Goal: Leave review/rating: Share an evaluation or opinion about a product, service, or content

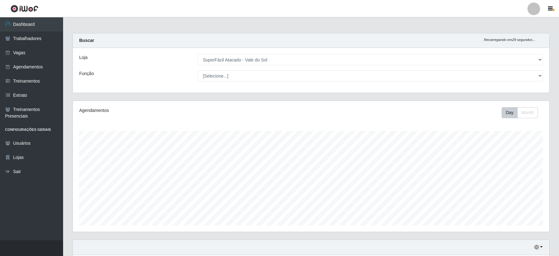
select select "502"
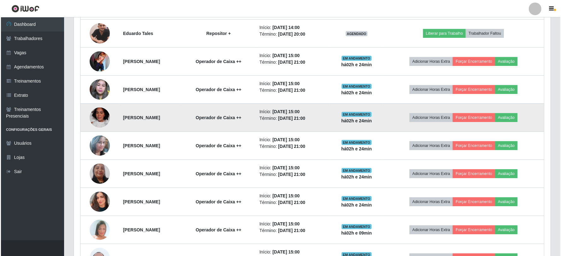
scroll to position [346, 0]
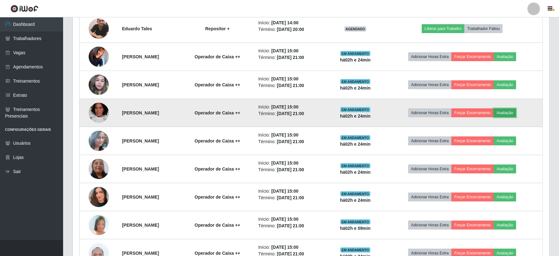
click at [514, 114] on button "Avaliação" at bounding box center [505, 113] width 22 height 9
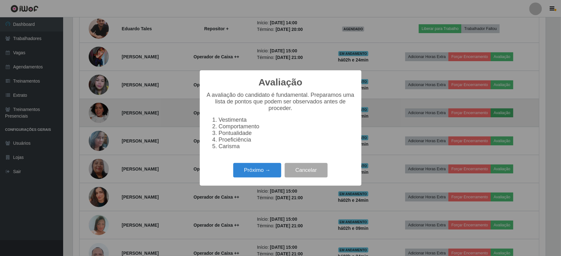
scroll to position [131, 473]
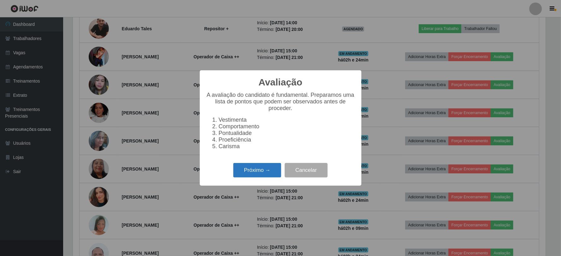
click at [270, 172] on button "Próximo →" at bounding box center [257, 170] width 48 height 15
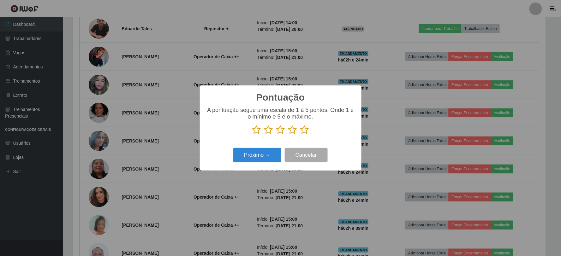
scroll to position [315599, 315257]
click at [257, 131] on icon at bounding box center [256, 129] width 9 height 9
click at [252, 135] on input "radio" at bounding box center [252, 135] width 0 height 0
click at [268, 161] on button "Próximo →" at bounding box center [257, 155] width 48 height 15
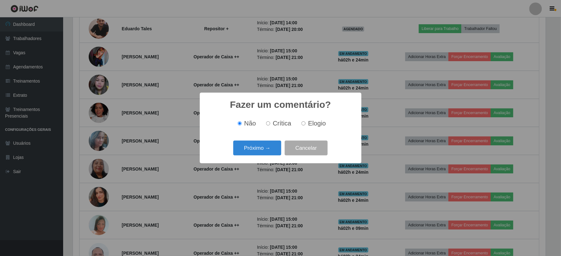
click at [303, 123] on input "Elogio" at bounding box center [304, 124] width 4 height 4
radio input "true"
click at [266, 148] on button "Próximo →" at bounding box center [257, 148] width 48 height 15
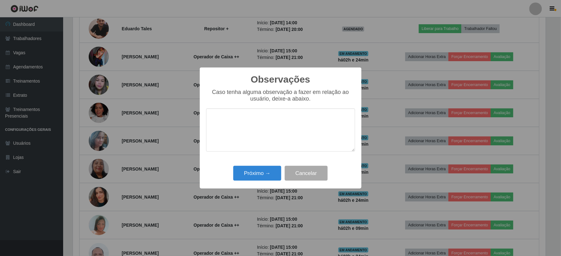
click at [248, 119] on textarea at bounding box center [280, 130] width 149 height 43
click at [241, 116] on textarea at bounding box center [280, 130] width 149 height 43
type textarea "m"
type textarea "M"
type textarea "p"
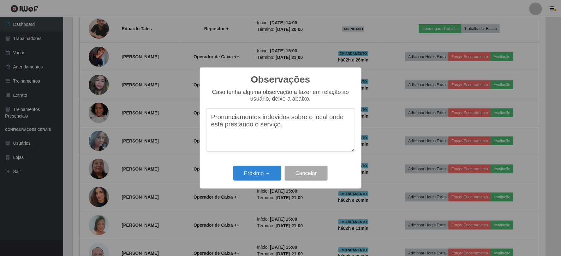
click at [287, 129] on textarea "Pronunciamentos indevidos sobre o local onde está prestando o serviço." at bounding box center [280, 130] width 149 height 43
type textarea "Pronunciamentos indevidos sobre o local onde está prestando o serviço."
click at [259, 172] on button "Próximo →" at bounding box center [257, 173] width 48 height 15
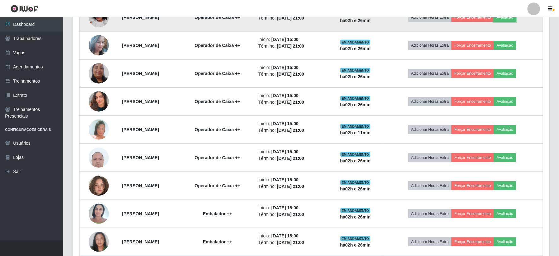
scroll to position [452, 0]
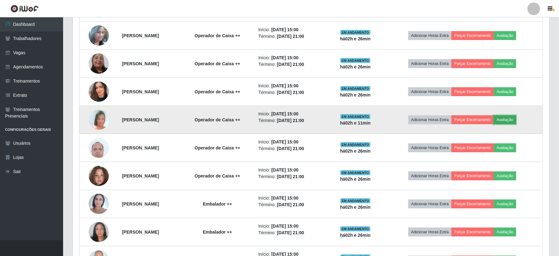
click at [517, 118] on button "Avaliação" at bounding box center [505, 120] width 22 height 9
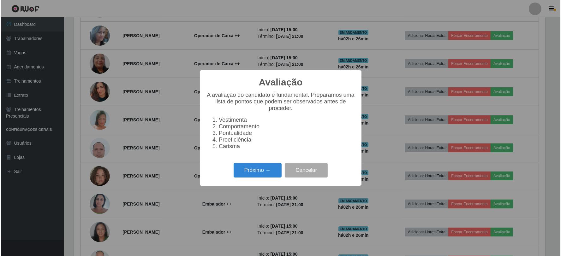
scroll to position [131, 473]
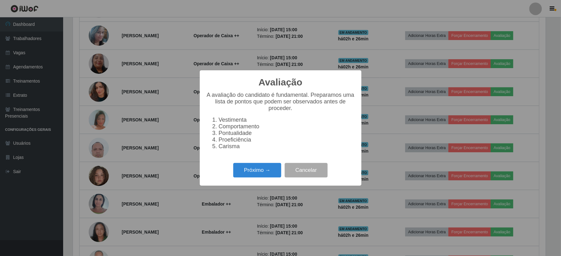
click at [254, 179] on div "Próximo → Cancelar" at bounding box center [280, 170] width 149 height 18
click at [266, 178] on button "Próximo →" at bounding box center [257, 170] width 48 height 15
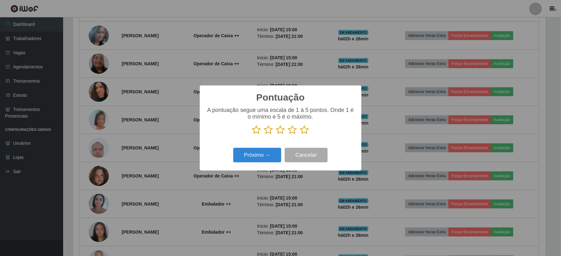
scroll to position [315599, 315257]
click at [269, 133] on icon at bounding box center [268, 129] width 9 height 9
click at [264, 135] on input "radio" at bounding box center [264, 135] width 0 height 0
click at [272, 152] on button "Próximo →" at bounding box center [257, 155] width 48 height 15
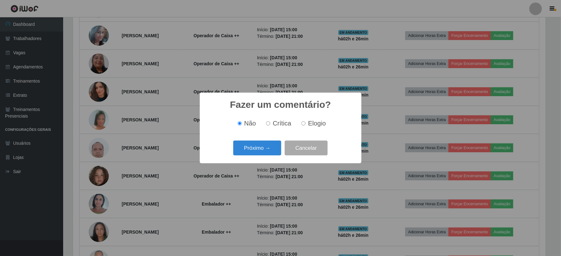
click at [269, 123] on input "Crítica" at bounding box center [268, 124] width 4 height 4
radio input "true"
click at [267, 148] on button "Próximo →" at bounding box center [257, 148] width 48 height 15
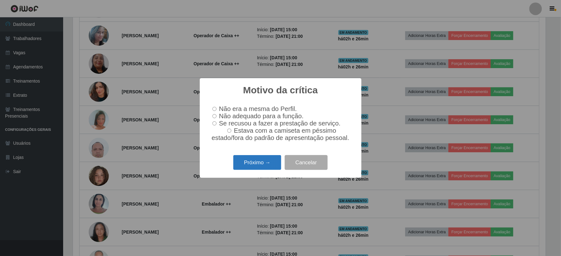
click at [263, 168] on button "Próximo →" at bounding box center [257, 162] width 48 height 15
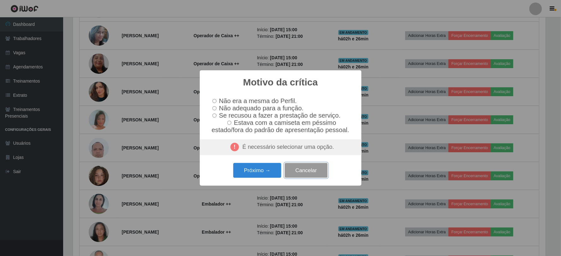
click at [313, 178] on button "Cancelar" at bounding box center [306, 170] width 43 height 15
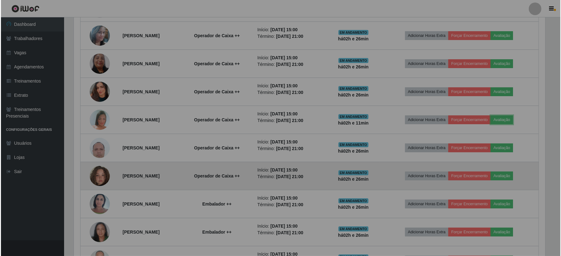
scroll to position [131, 477]
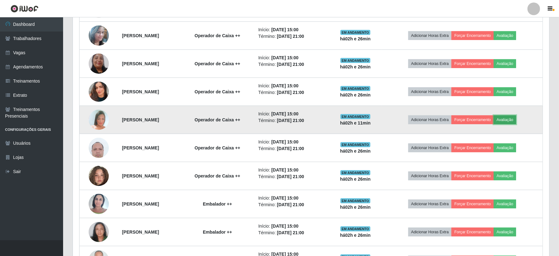
click at [512, 121] on button "Avaliação" at bounding box center [505, 120] width 22 height 9
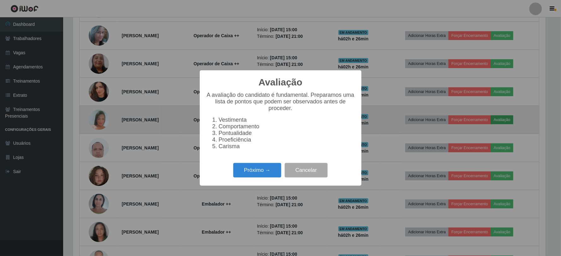
scroll to position [131, 473]
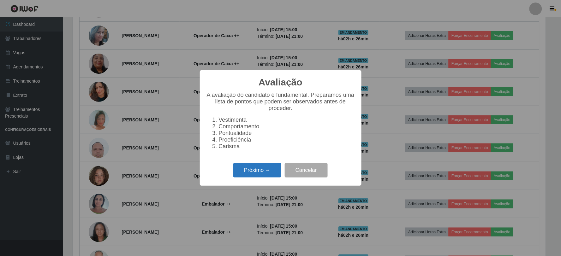
click at [245, 178] on button "Próximo →" at bounding box center [257, 170] width 48 height 15
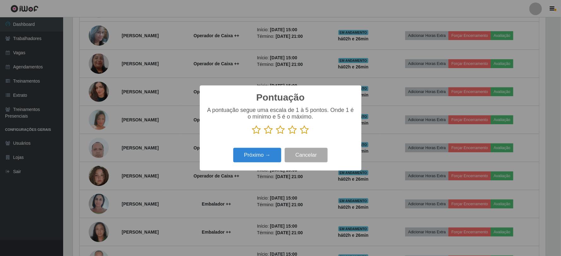
scroll to position [315599, 315257]
click at [267, 134] on icon at bounding box center [268, 129] width 9 height 9
click at [264, 135] on input "radio" at bounding box center [264, 135] width 0 height 0
click at [276, 158] on button "Próximo →" at bounding box center [257, 155] width 48 height 15
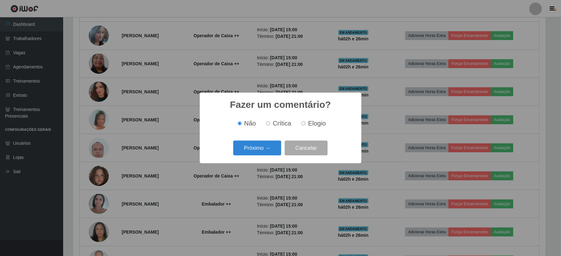
click at [304, 124] on input "Elogio" at bounding box center [304, 124] width 4 height 4
radio input "true"
click at [251, 144] on button "Próximo →" at bounding box center [257, 148] width 48 height 15
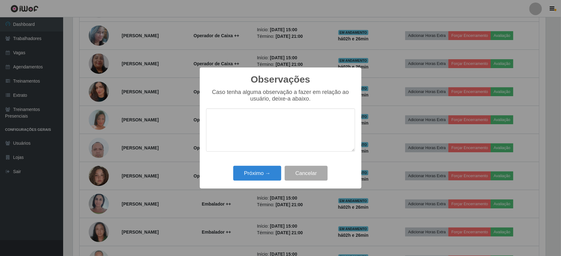
click at [238, 124] on textarea at bounding box center [280, 130] width 149 height 43
type textarea "F"
type textarea "m"
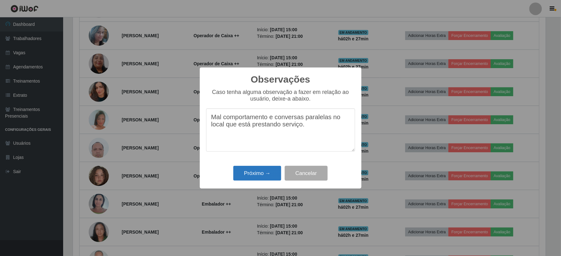
type textarea "Mal comportamento e conversas paralelas no local que está prestando serviço."
click at [247, 171] on button "Próximo →" at bounding box center [257, 173] width 48 height 15
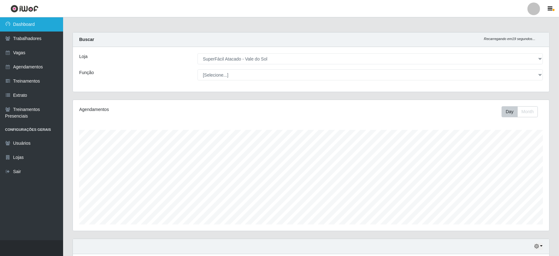
scroll to position [0, 0]
